Goal: Use online tool/utility: Utilize a website feature to perform a specific function

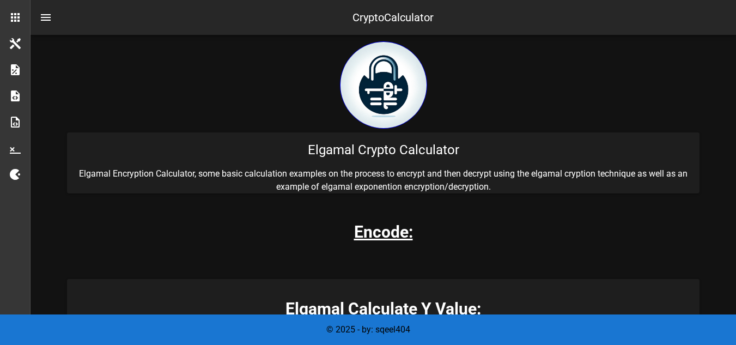
scroll to position [256, 0]
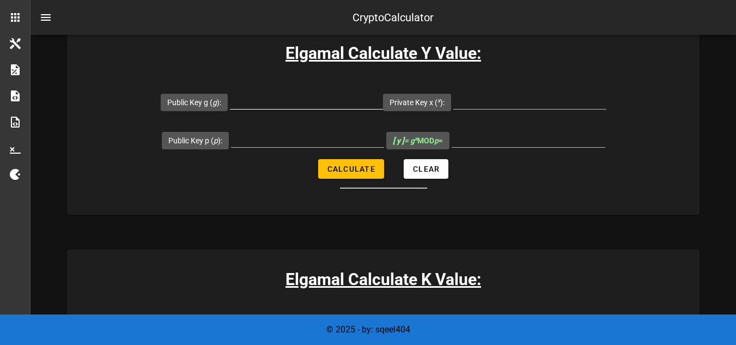
click at [309, 111] on div at bounding box center [306, 106] width 153 height 29
click at [298, 99] on input "Public Key g ( g ):" at bounding box center [306, 100] width 153 height 17
click at [503, 106] on input "Private Key x ( x ):" at bounding box center [529, 100] width 153 height 17
click at [289, 92] on input "Public Key g ( g ):" at bounding box center [306, 100] width 153 height 17
click at [307, 144] on input "Public Key p ( p ):" at bounding box center [307, 138] width 153 height 17
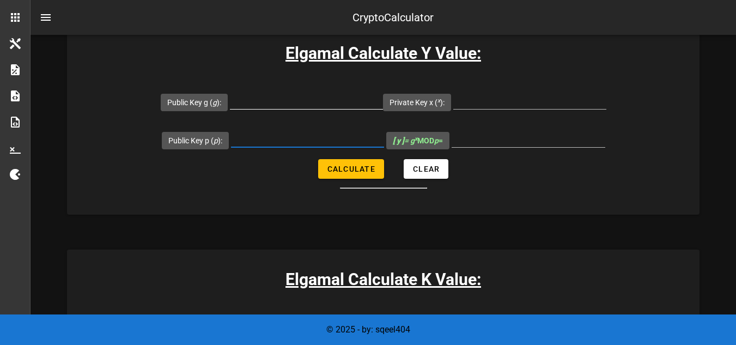
click at [304, 92] on input "Public Key g ( g ):" at bounding box center [306, 100] width 153 height 17
click at [315, 129] on div at bounding box center [307, 141] width 153 height 36
click at [311, 138] on input "Public Key p ( p ):" at bounding box center [307, 138] width 153 height 17
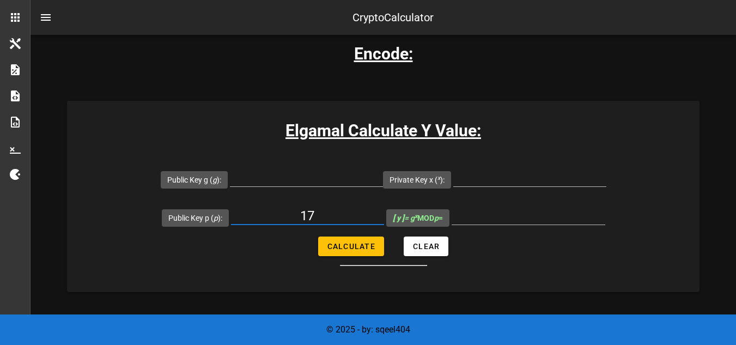
scroll to position [180, 0]
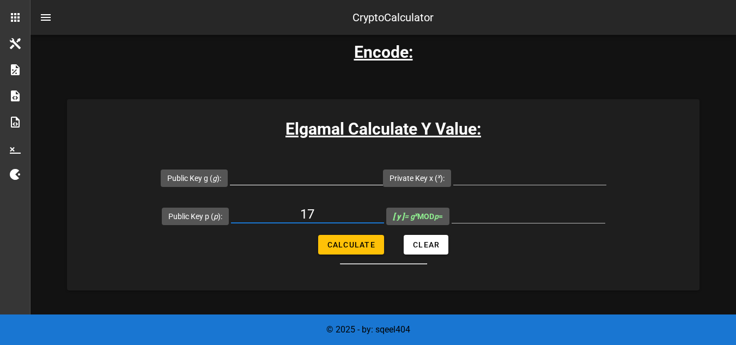
type input "17"
click at [329, 174] on input "Public Key g ( g ):" at bounding box center [306, 175] width 153 height 17
click at [349, 173] on input "Public Key g ( g ):" at bounding box center [306, 175] width 153 height 17
click at [493, 177] on input "Private Key x ( x ):" at bounding box center [529, 175] width 153 height 17
click at [525, 181] on input "Private Key x ( x ):" at bounding box center [529, 175] width 153 height 17
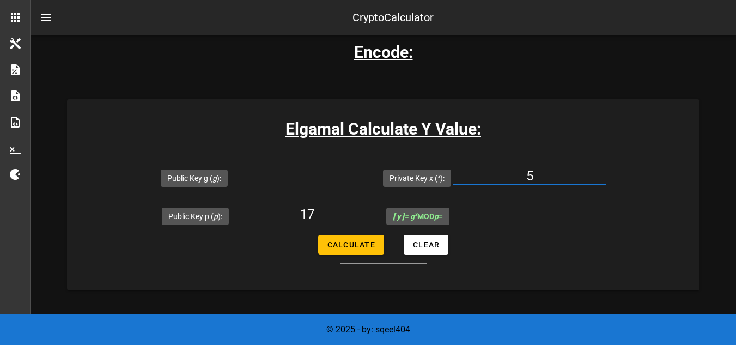
type input "5"
click at [322, 181] on input "Public Key g ( g ):" at bounding box center [306, 175] width 153 height 17
type input "5"
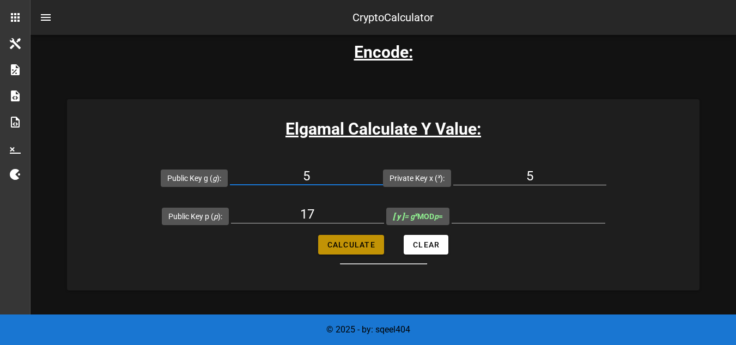
click at [364, 252] on button "Calculate" at bounding box center [351, 245] width 66 height 20
type input "14"
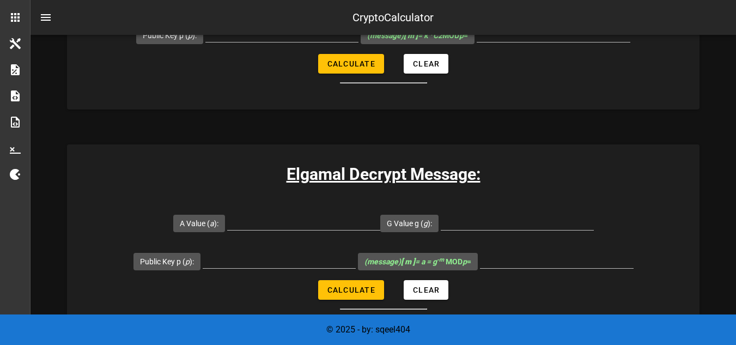
scroll to position [2387, 0]
click at [321, 225] on input "A Value ( a ):" at bounding box center [303, 220] width 153 height 17
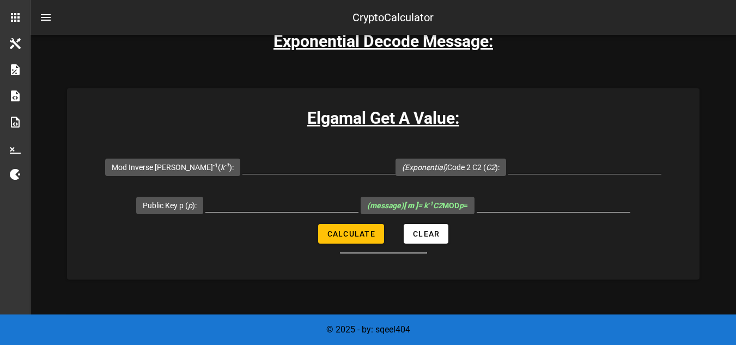
scroll to position [2213, 0]
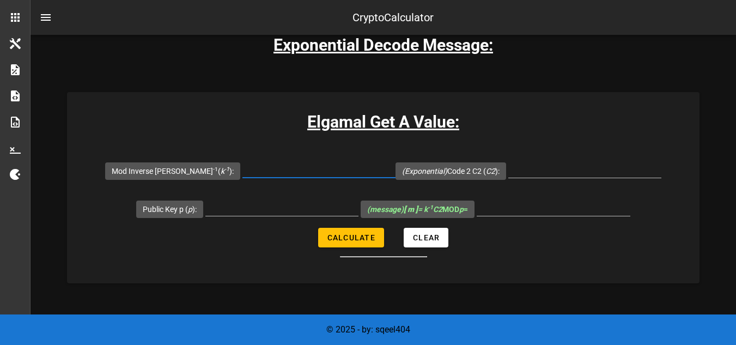
click at [343, 175] on input "Mod Inverse [PERSON_NAME] -1 ( k -1 ):" at bounding box center [319, 168] width 153 height 17
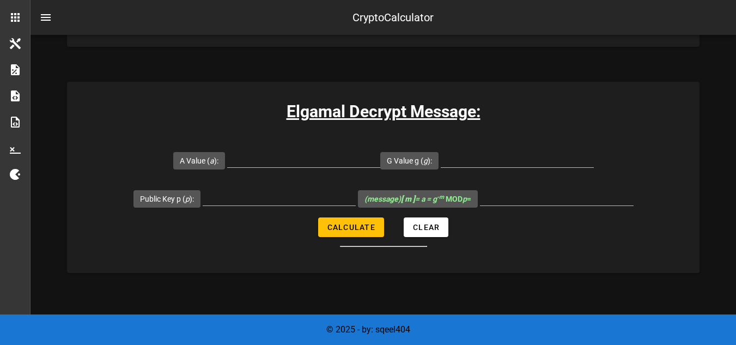
scroll to position [2450, 0]
click at [338, 155] on input "A Value ( a ):" at bounding box center [303, 157] width 153 height 17
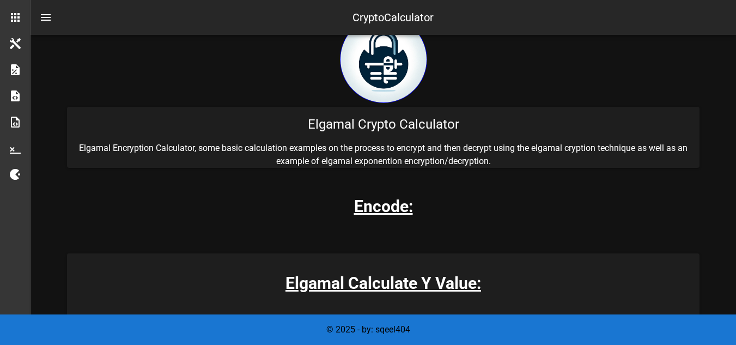
scroll to position [25, 0]
